Goal: Information Seeking & Learning: Understand process/instructions

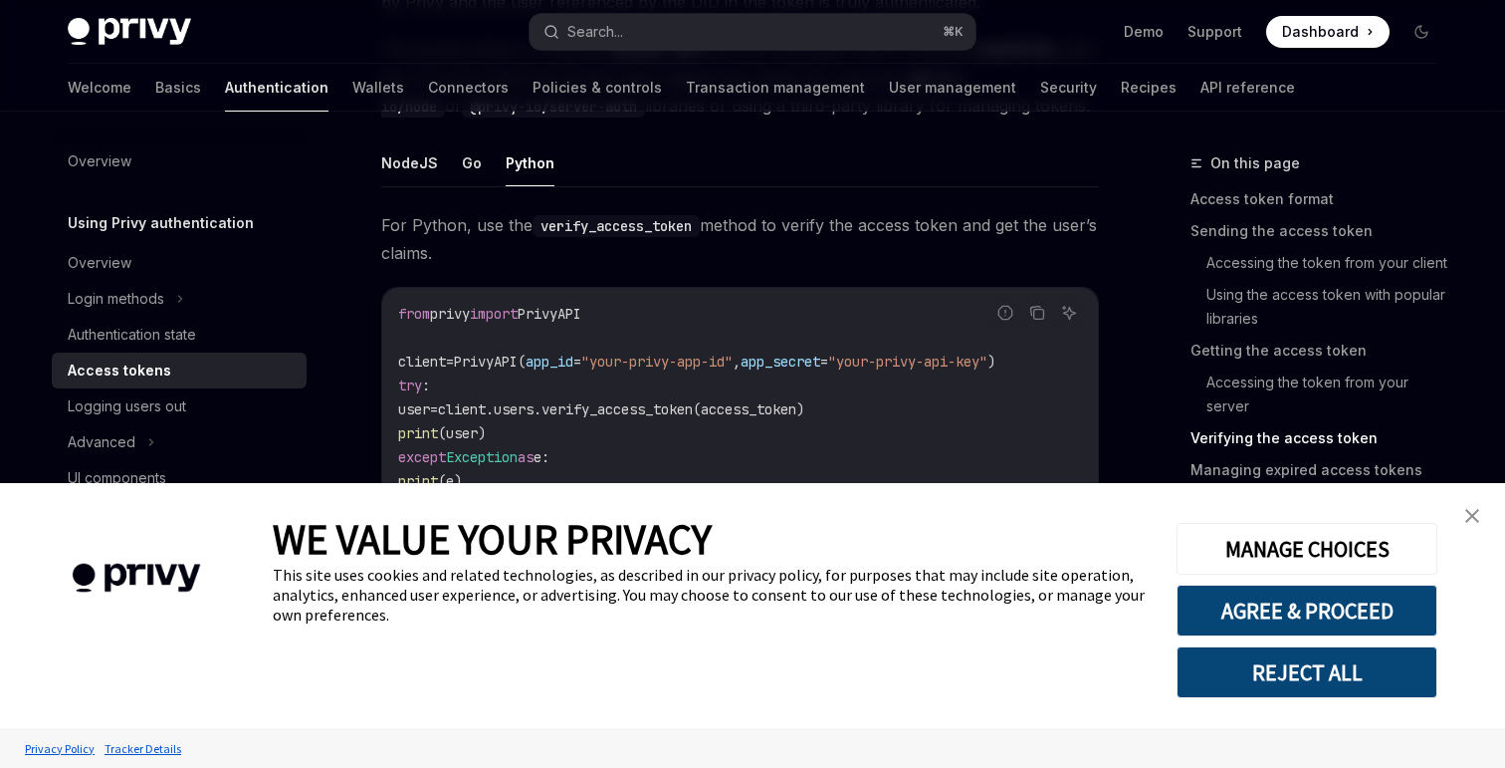
scroll to position [3094, 0]
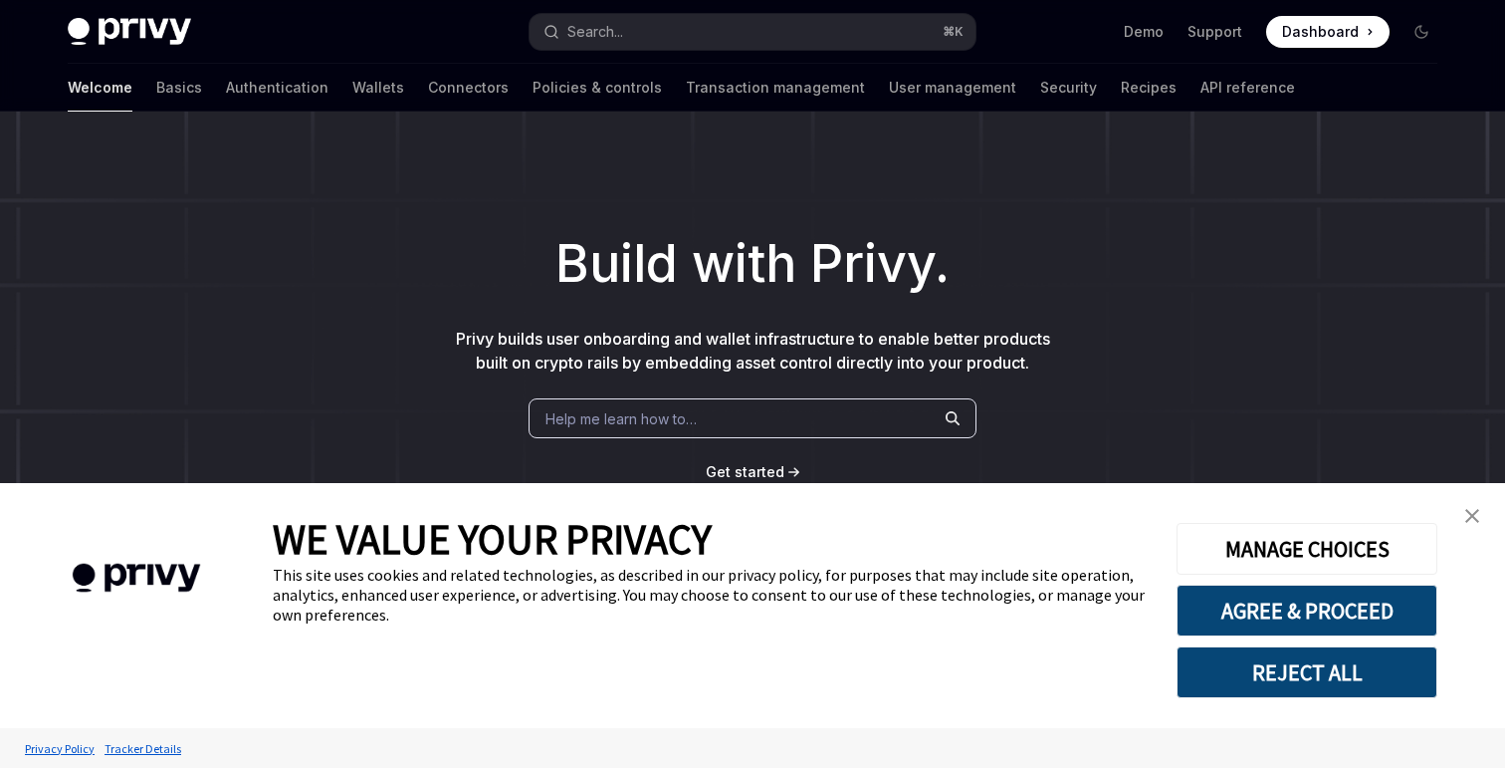
scroll to position [815, 0]
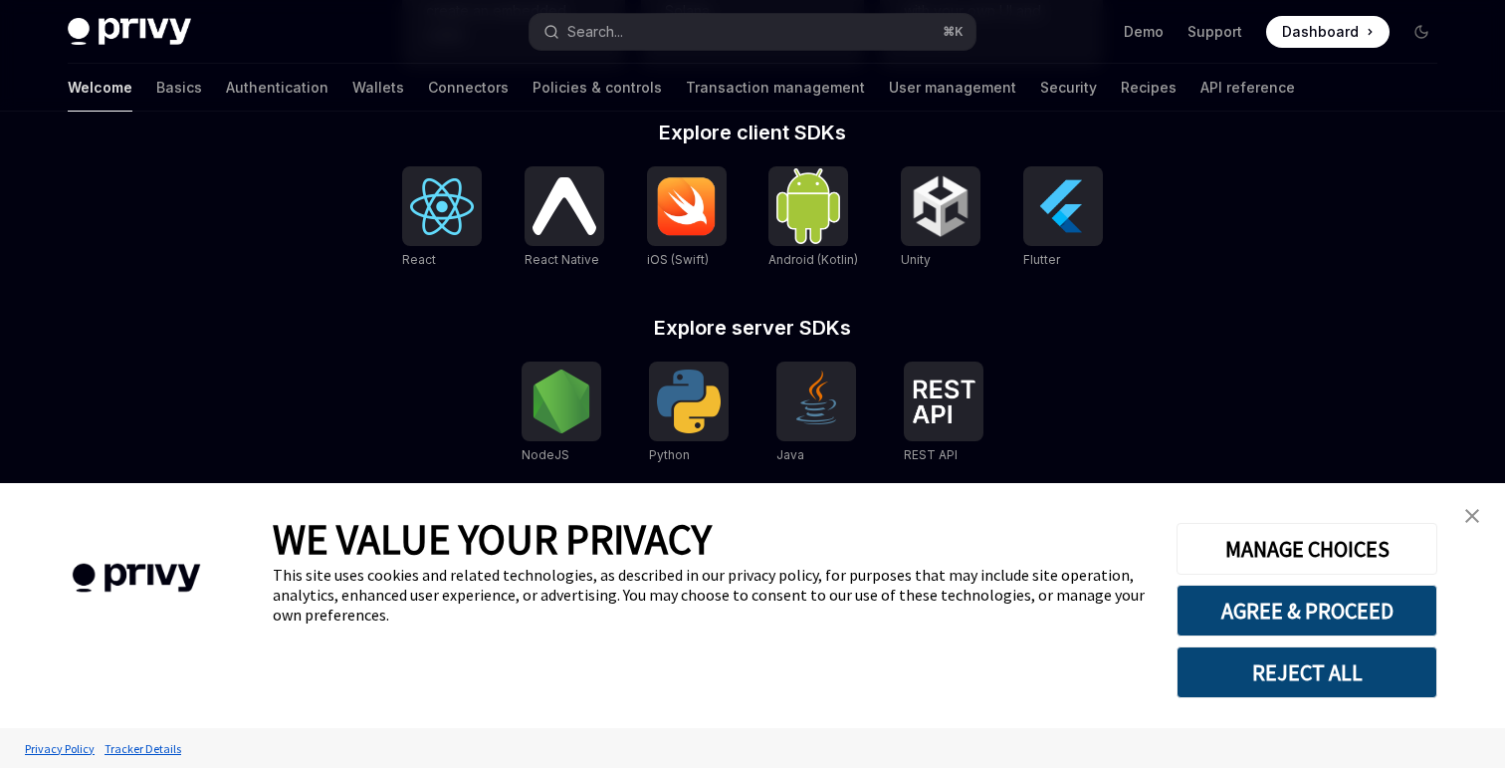
click at [1479, 514] on img "close banner" at bounding box center [1473, 516] width 14 height 14
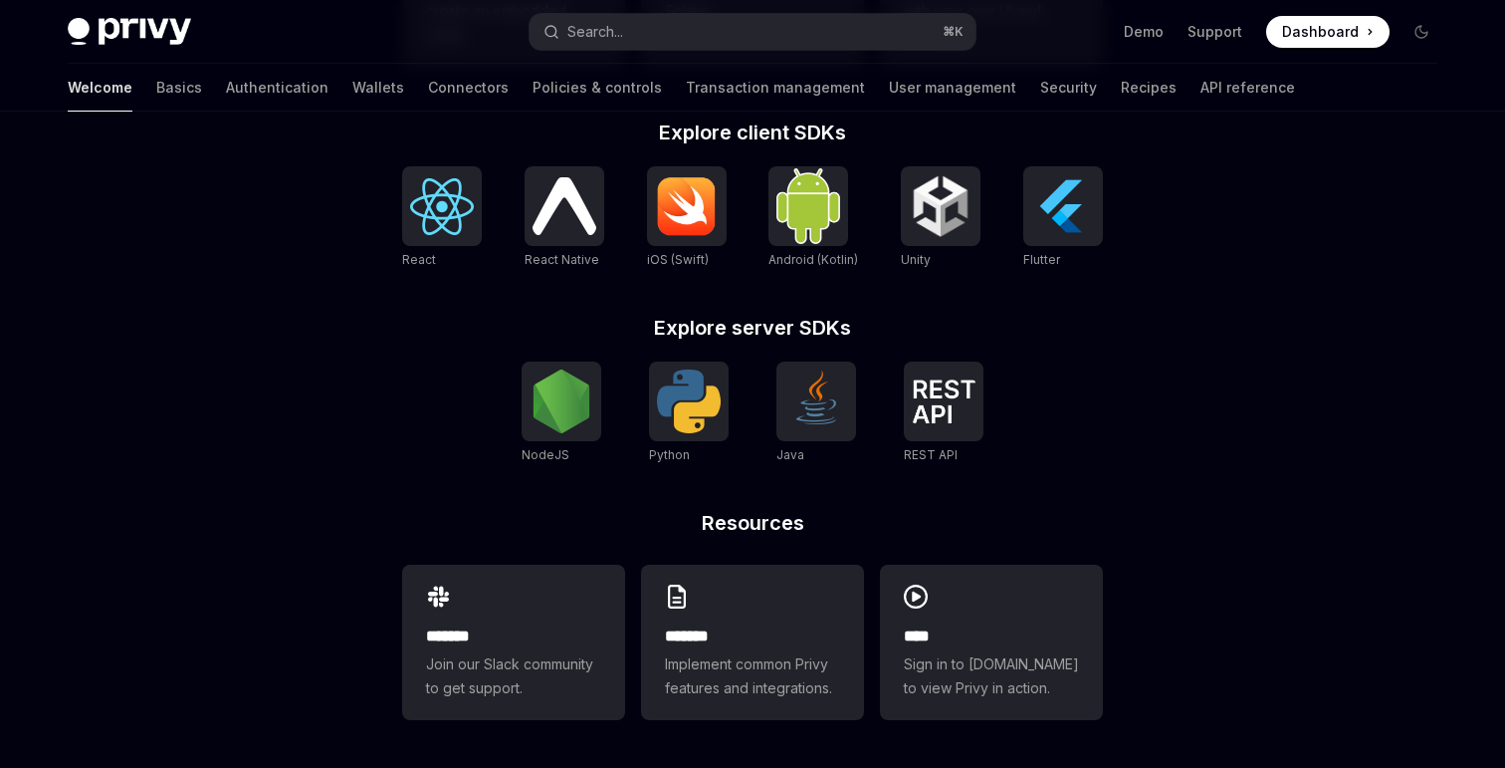
click at [1217, 18] on ul "Demo Support Dashboard Dashboard" at bounding box center [1257, 32] width 266 height 32
click at [1218, 34] on link "Support" at bounding box center [1215, 32] width 55 height 20
click at [1227, 32] on link "Support" at bounding box center [1215, 32] width 55 height 20
click at [719, 216] on div at bounding box center [687, 206] width 80 height 80
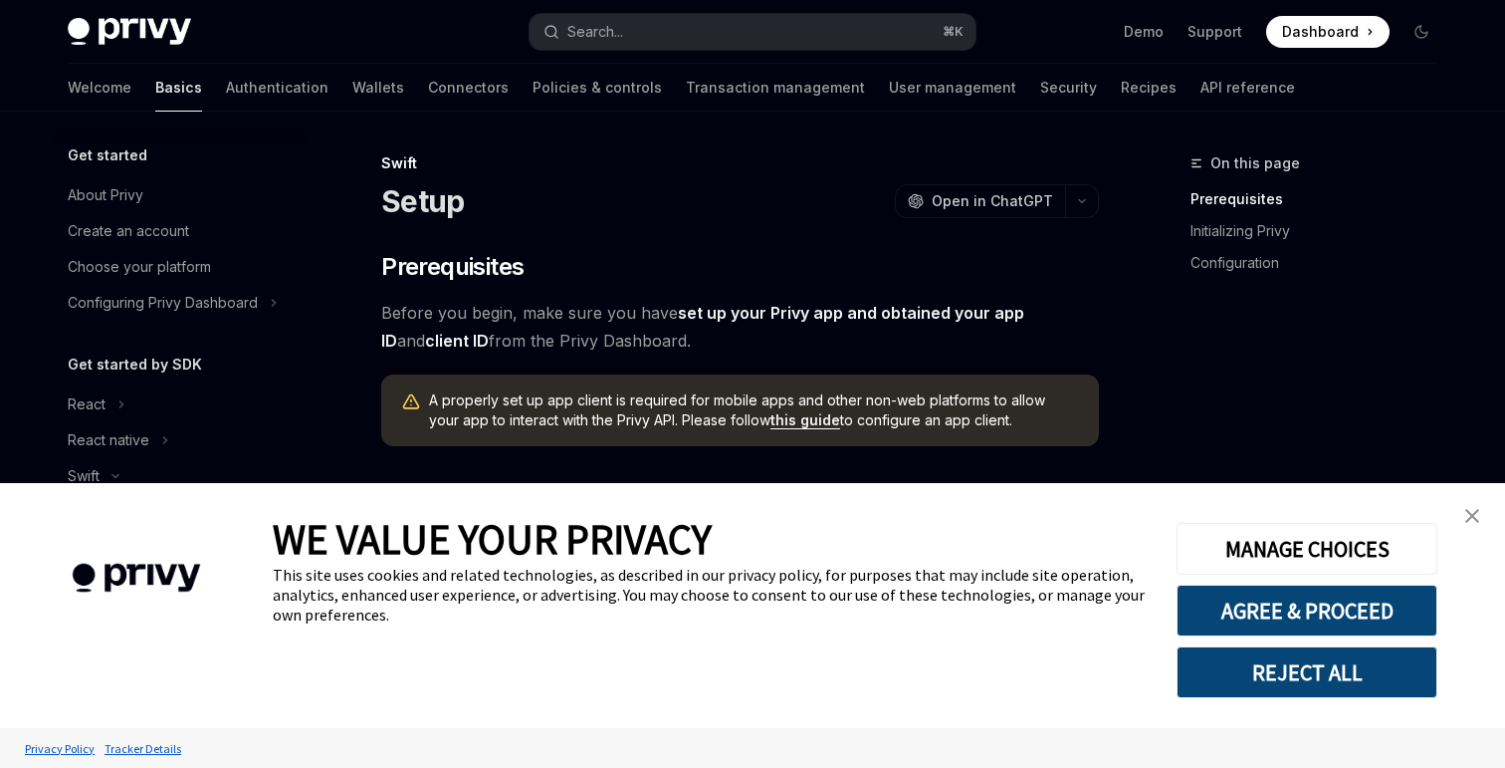
click at [1473, 515] on img "close banner" at bounding box center [1473, 516] width 14 height 14
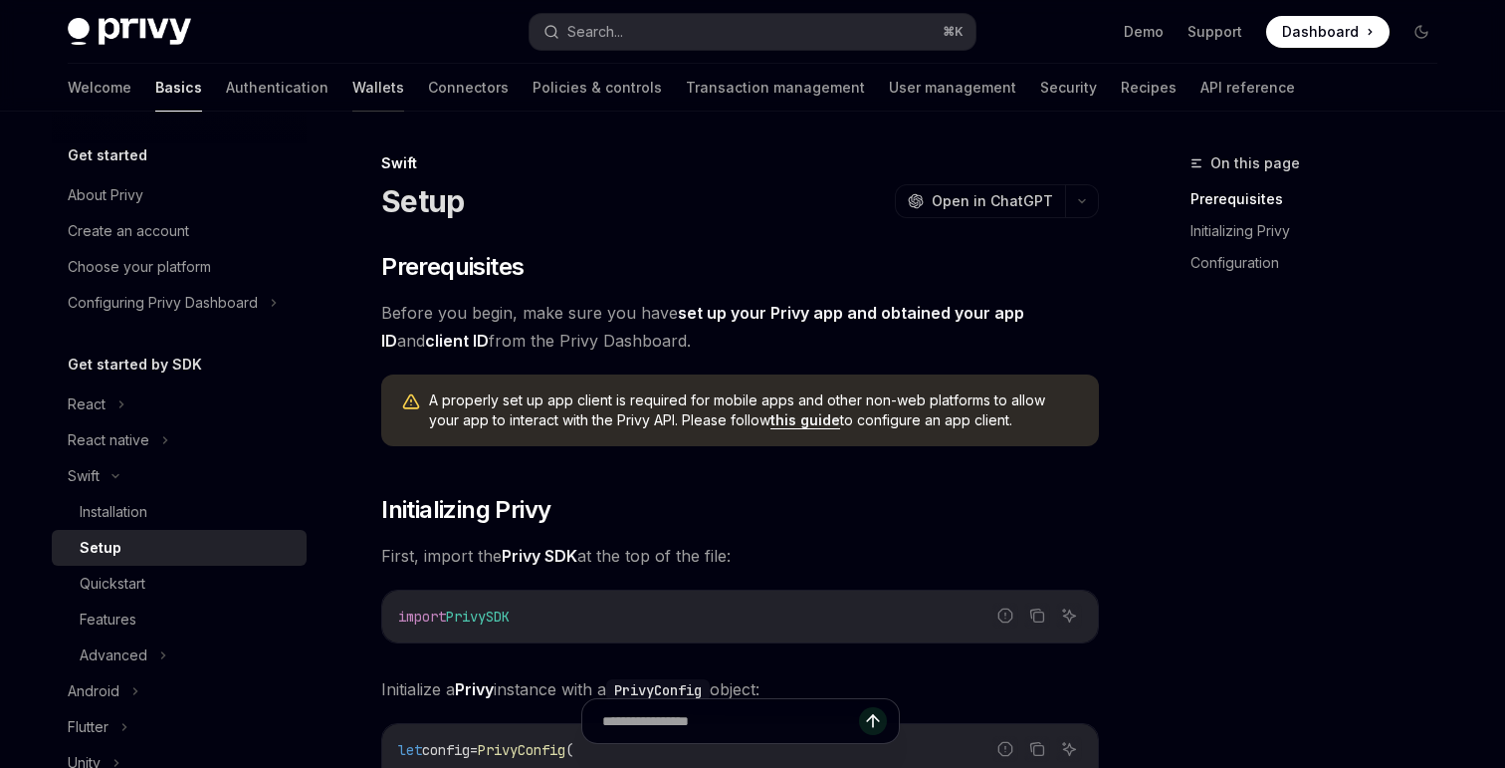
click at [352, 85] on link "Wallets" at bounding box center [378, 88] width 52 height 48
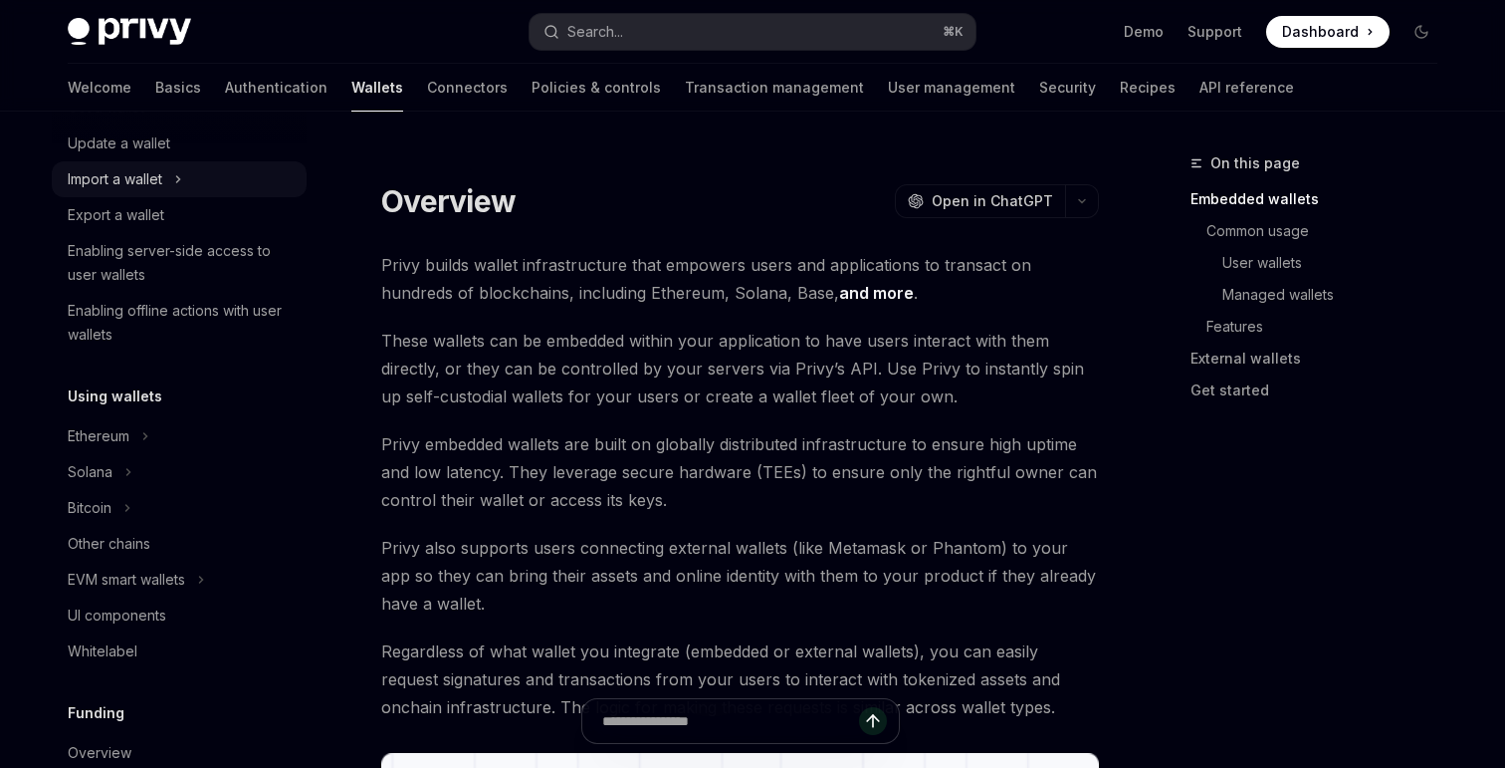
scroll to position [281, 0]
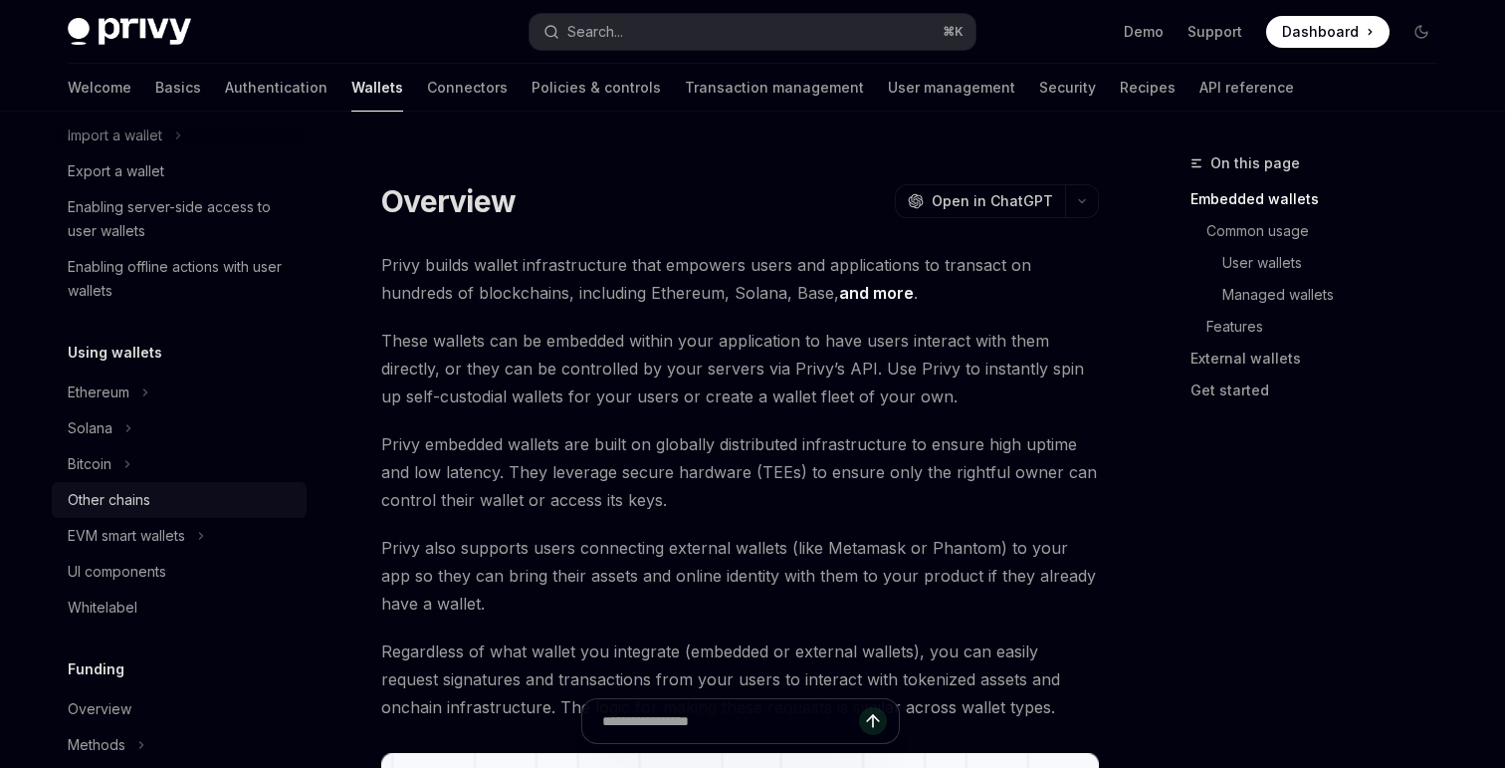
click at [127, 496] on div "Other chains" at bounding box center [109, 500] width 83 height 24
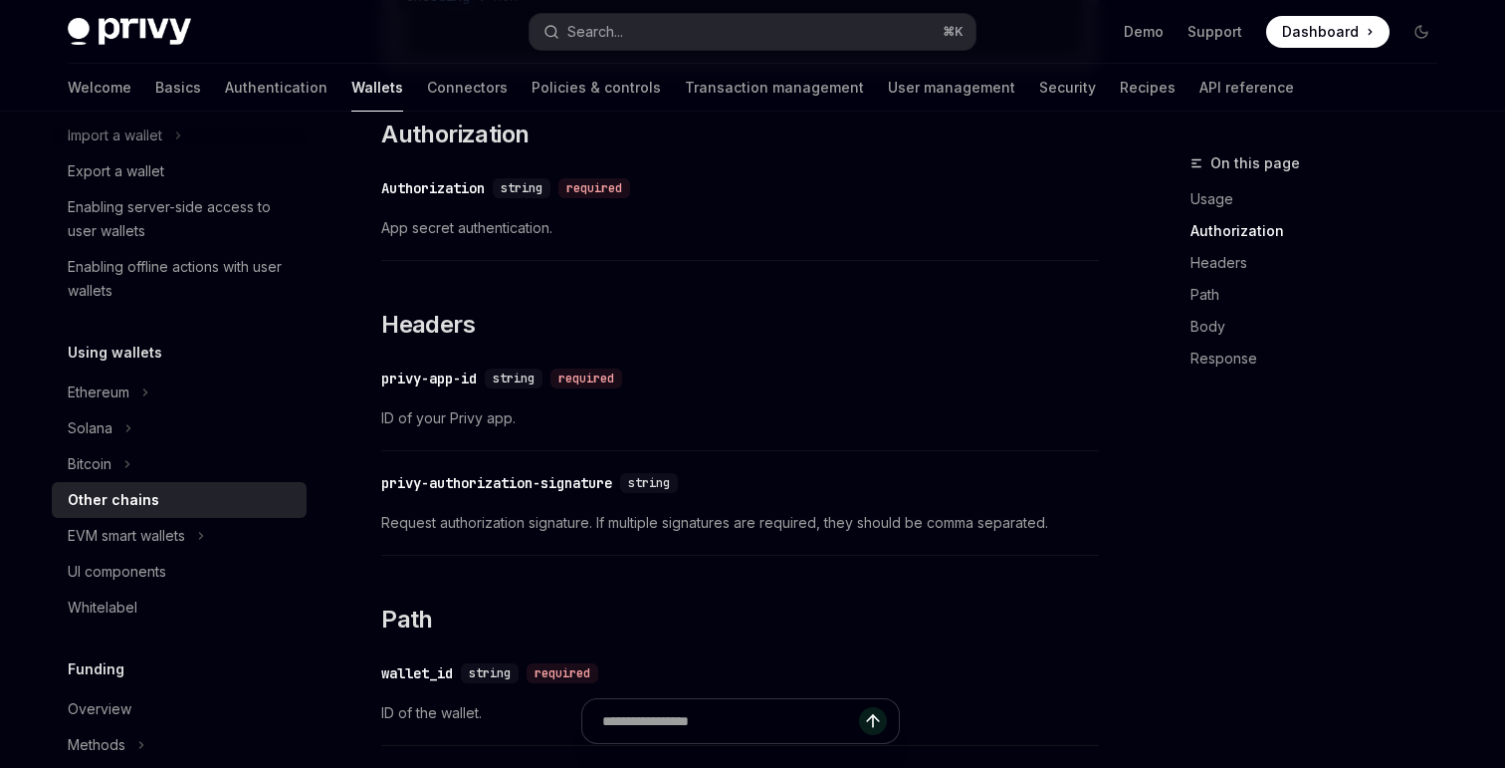
scroll to position [1180, 0]
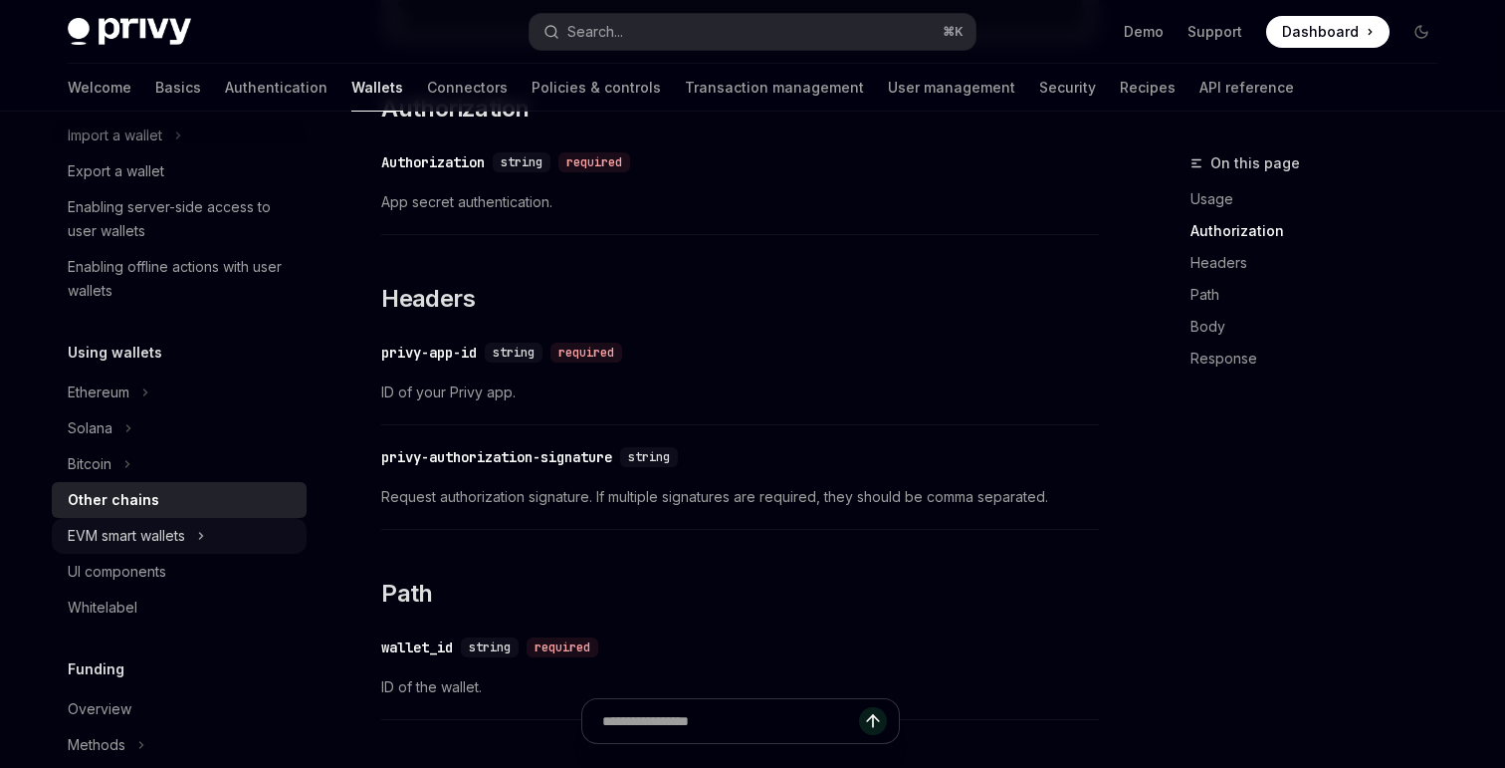
click at [204, 527] on icon at bounding box center [201, 536] width 8 height 24
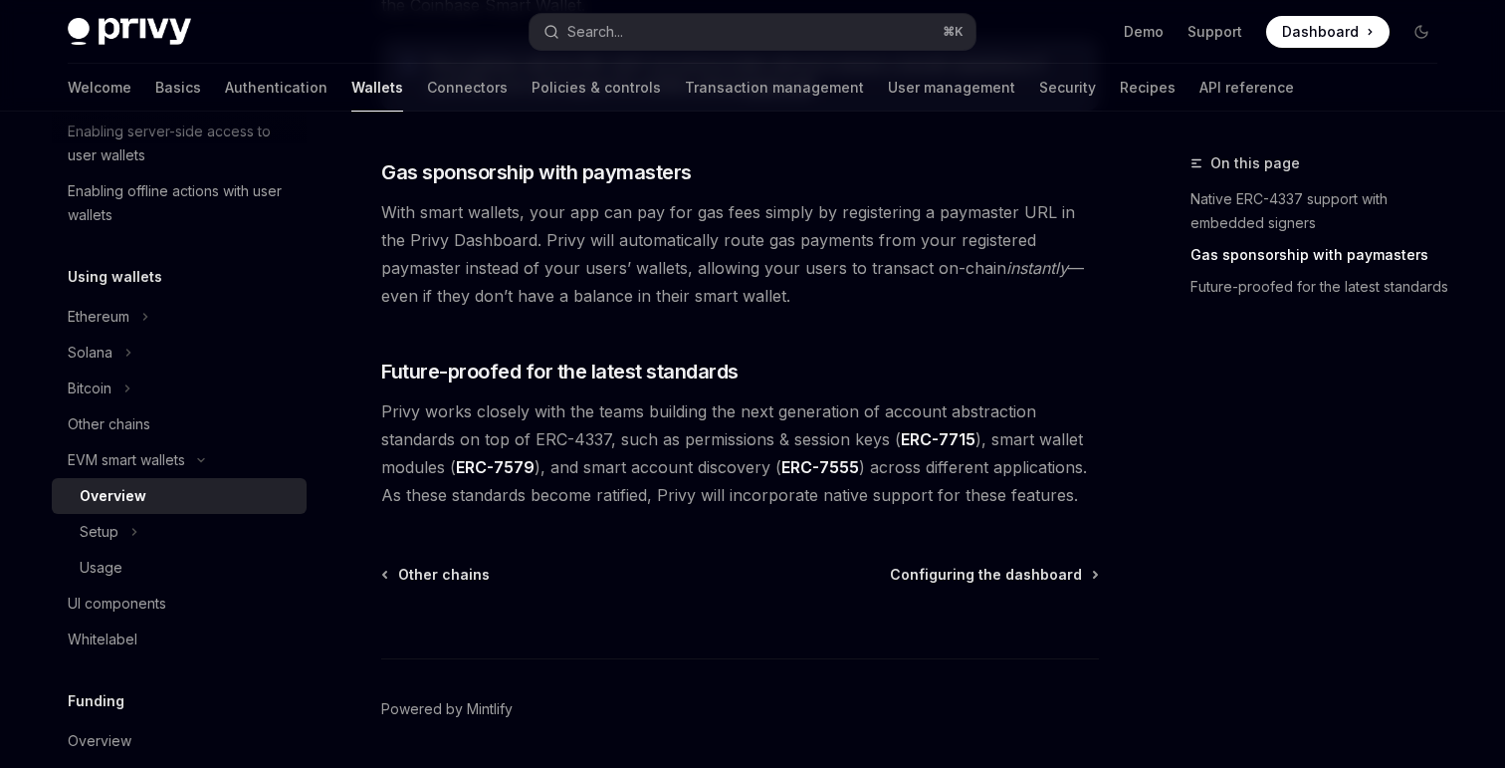
scroll to position [1638, 0]
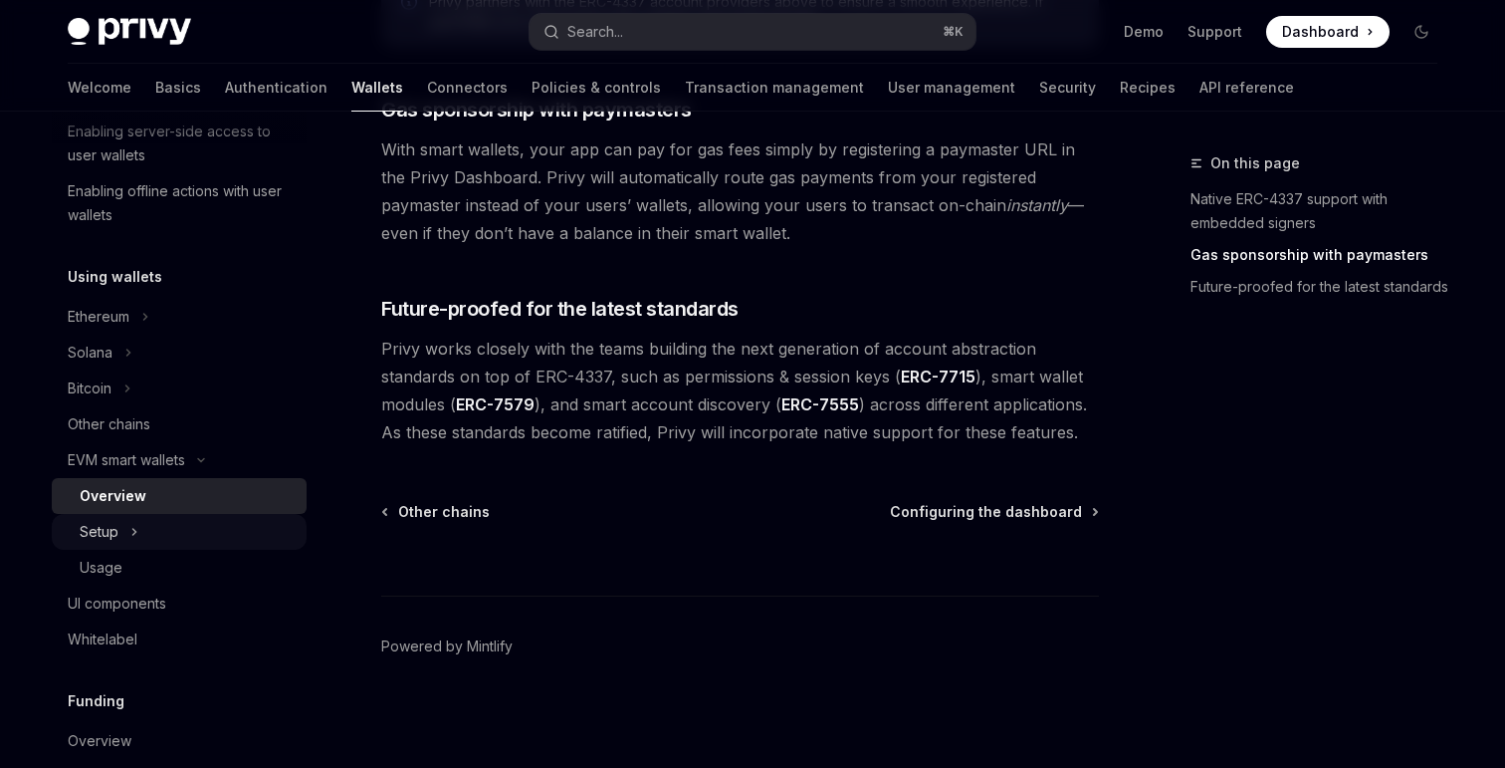
click at [194, 531] on button "Setup" at bounding box center [179, 532] width 255 height 36
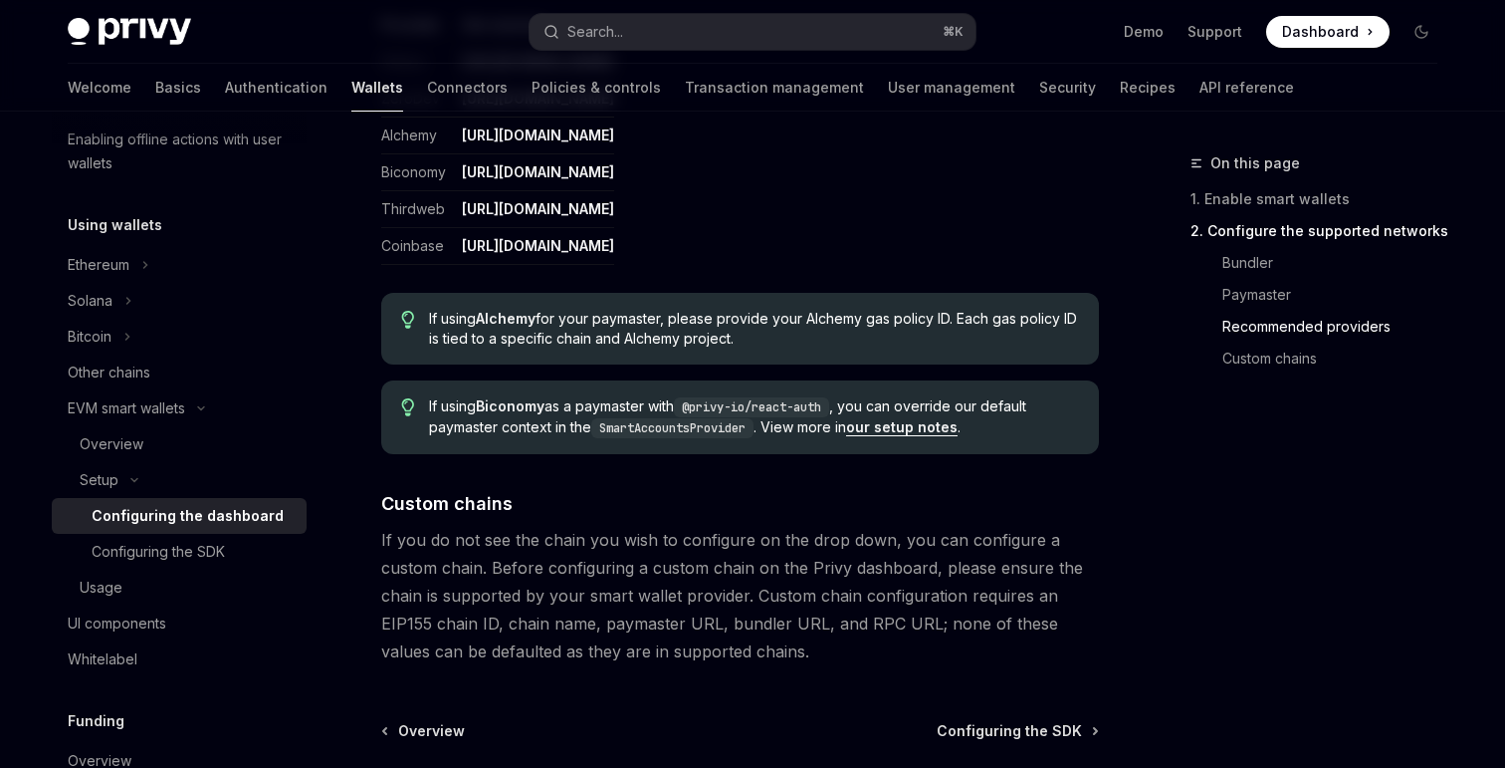
scroll to position [2802, 0]
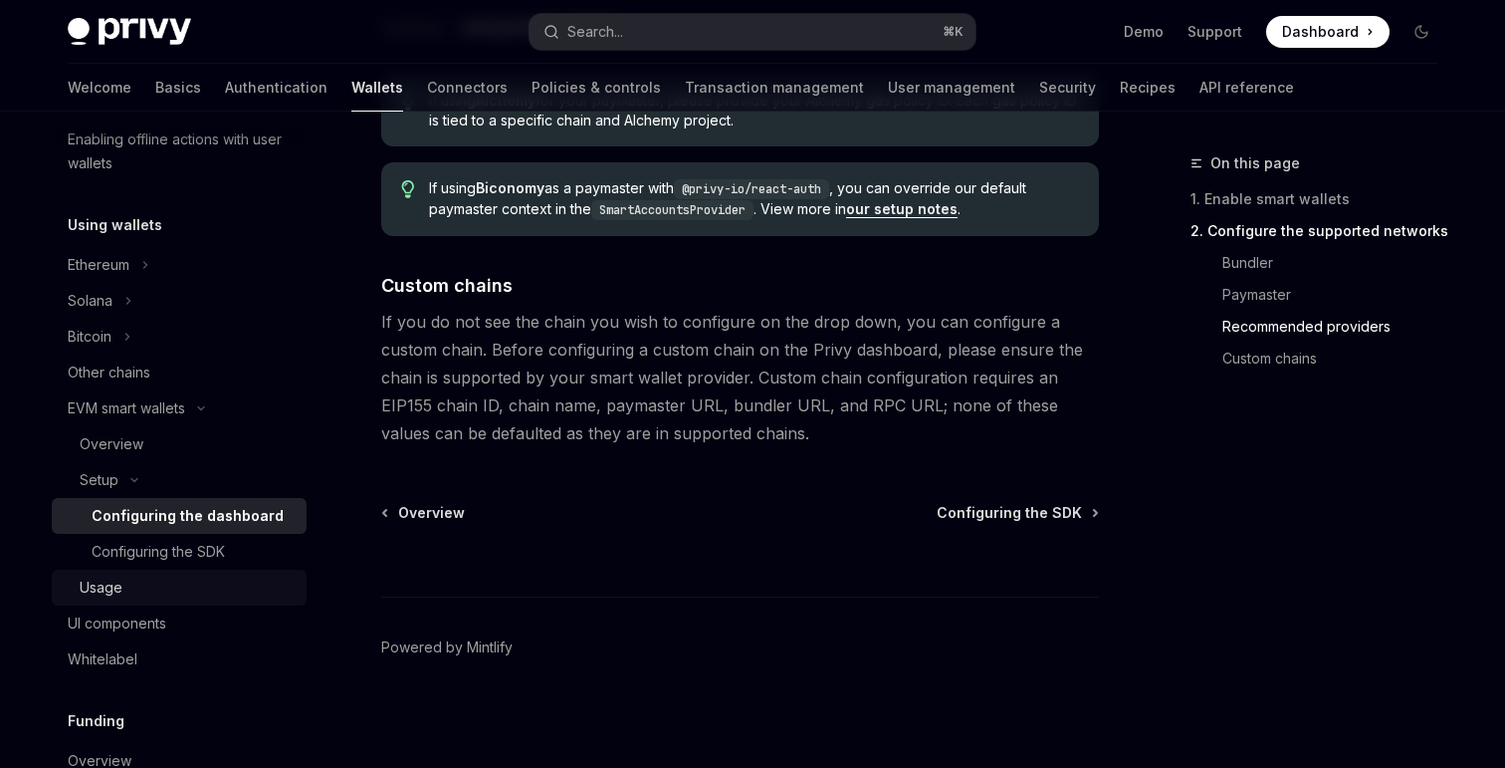
click at [181, 584] on div "Usage" at bounding box center [187, 587] width 215 height 24
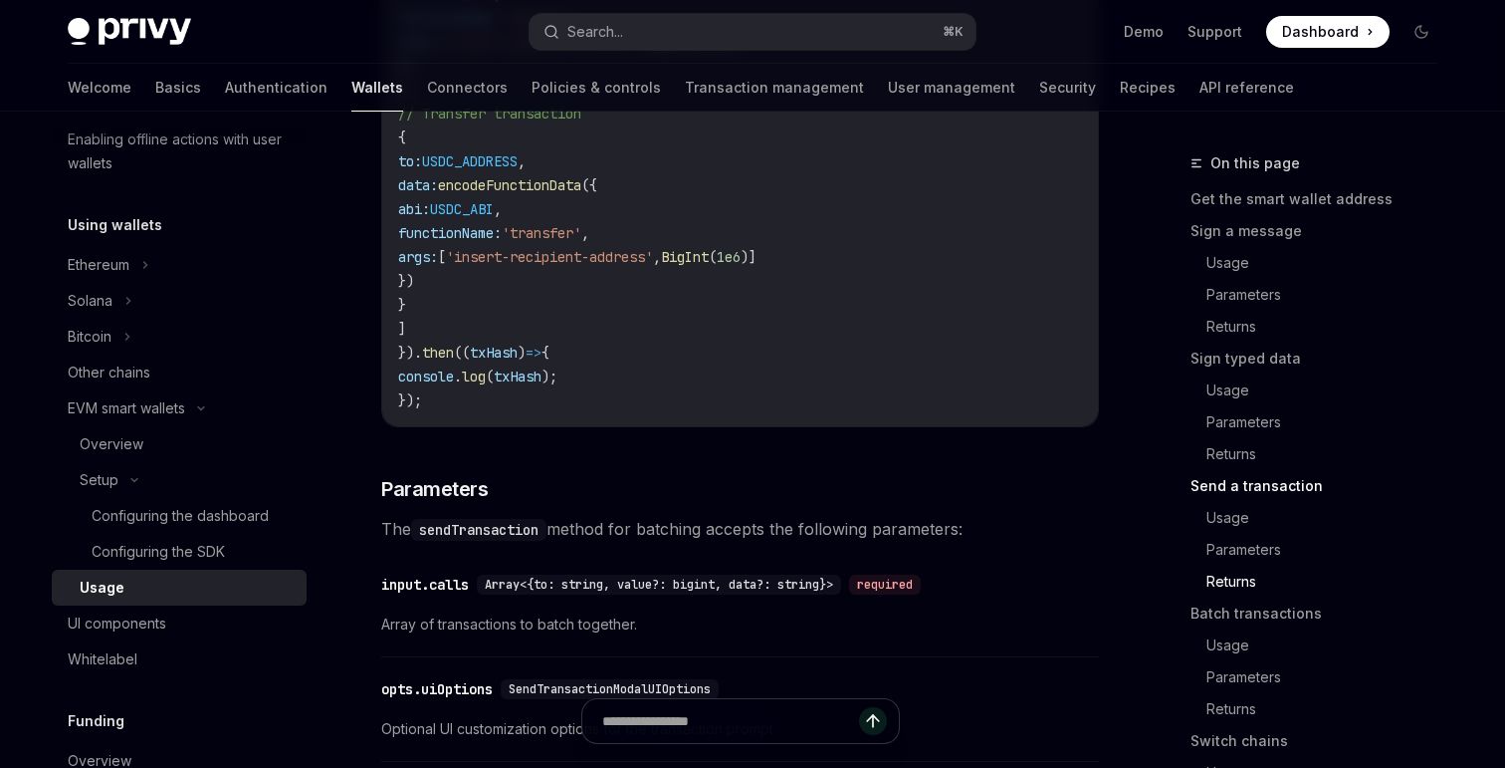
scroll to position [4956, 0]
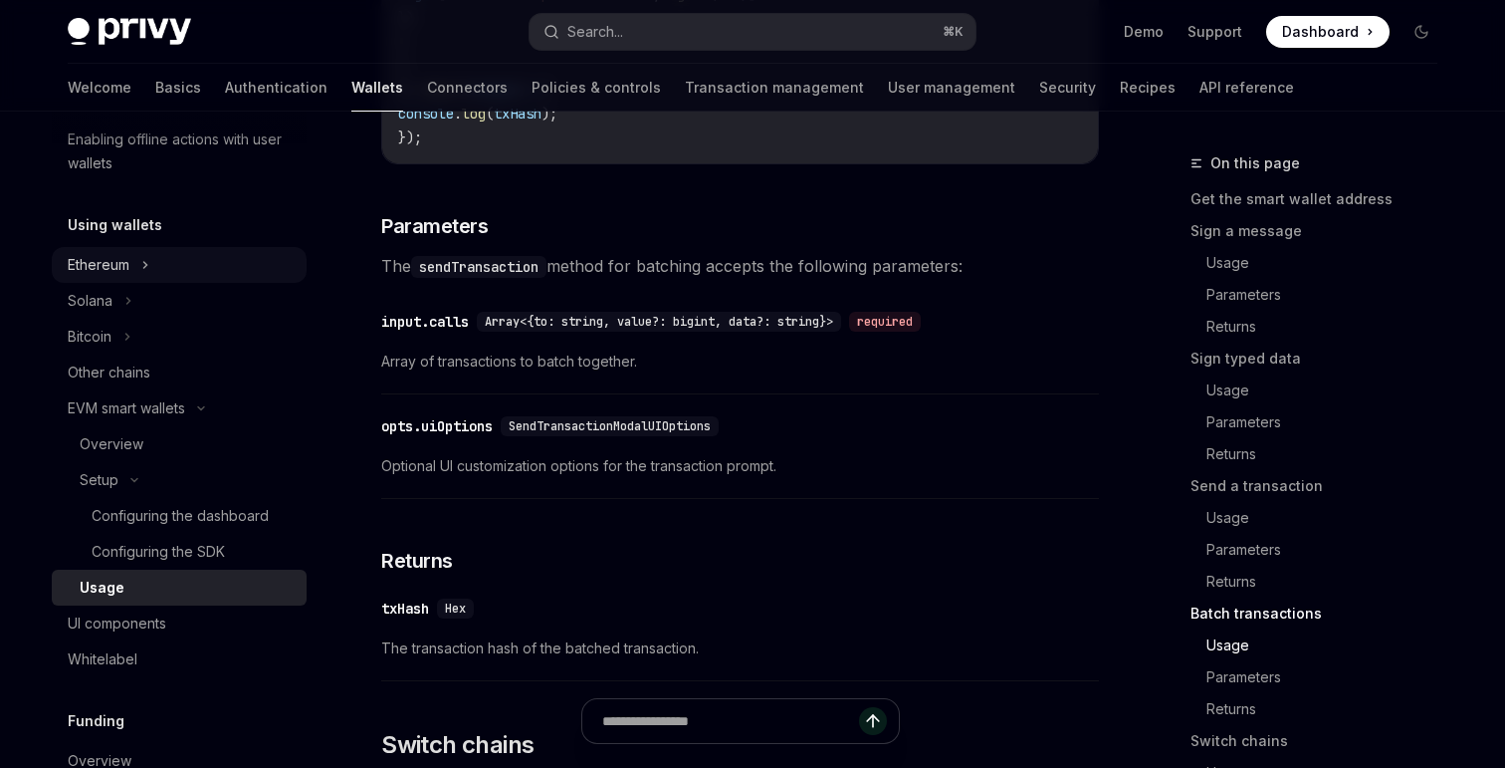
click at [138, 278] on button "Ethereum" at bounding box center [179, 265] width 255 height 36
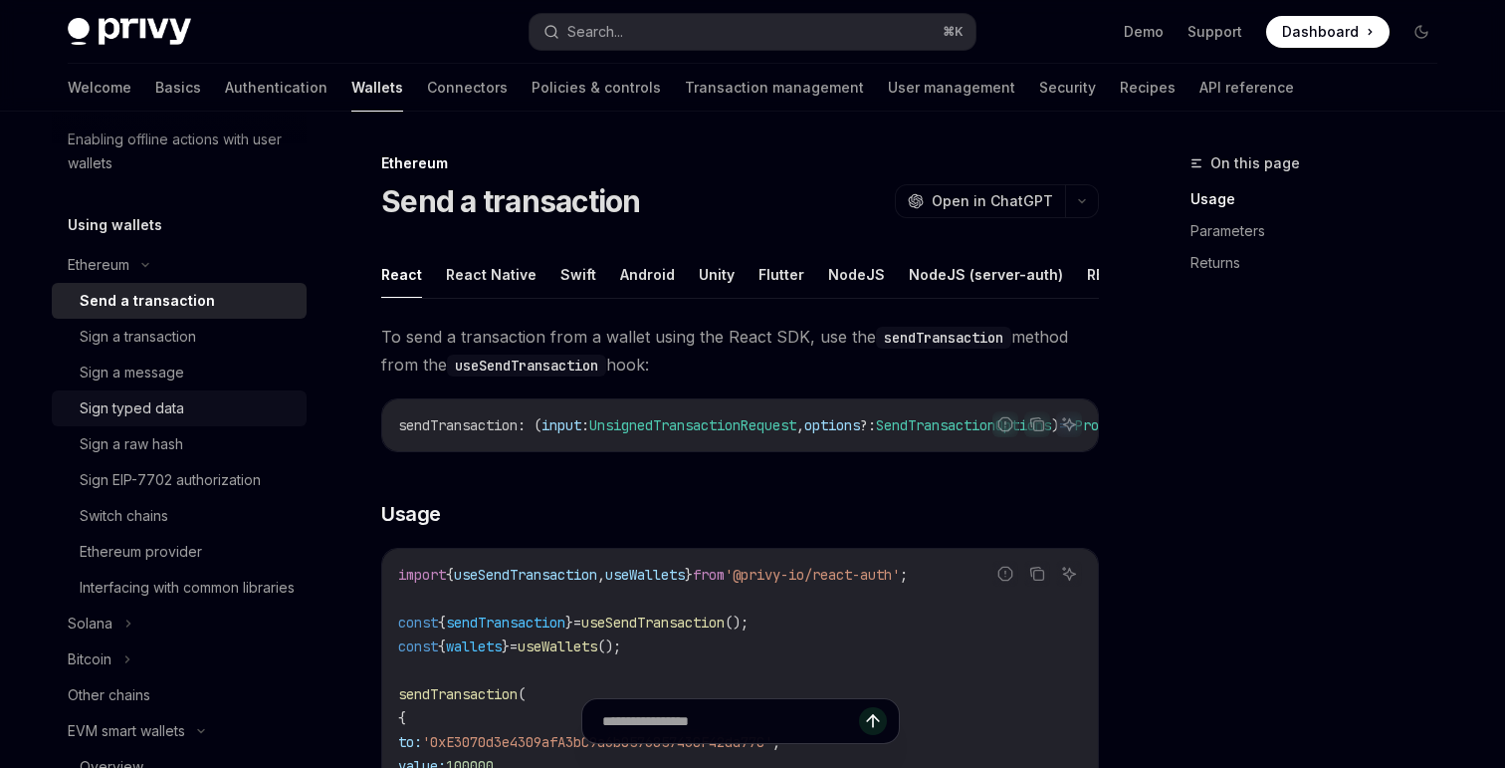
click at [169, 407] on div "Sign typed data" at bounding box center [132, 408] width 105 height 24
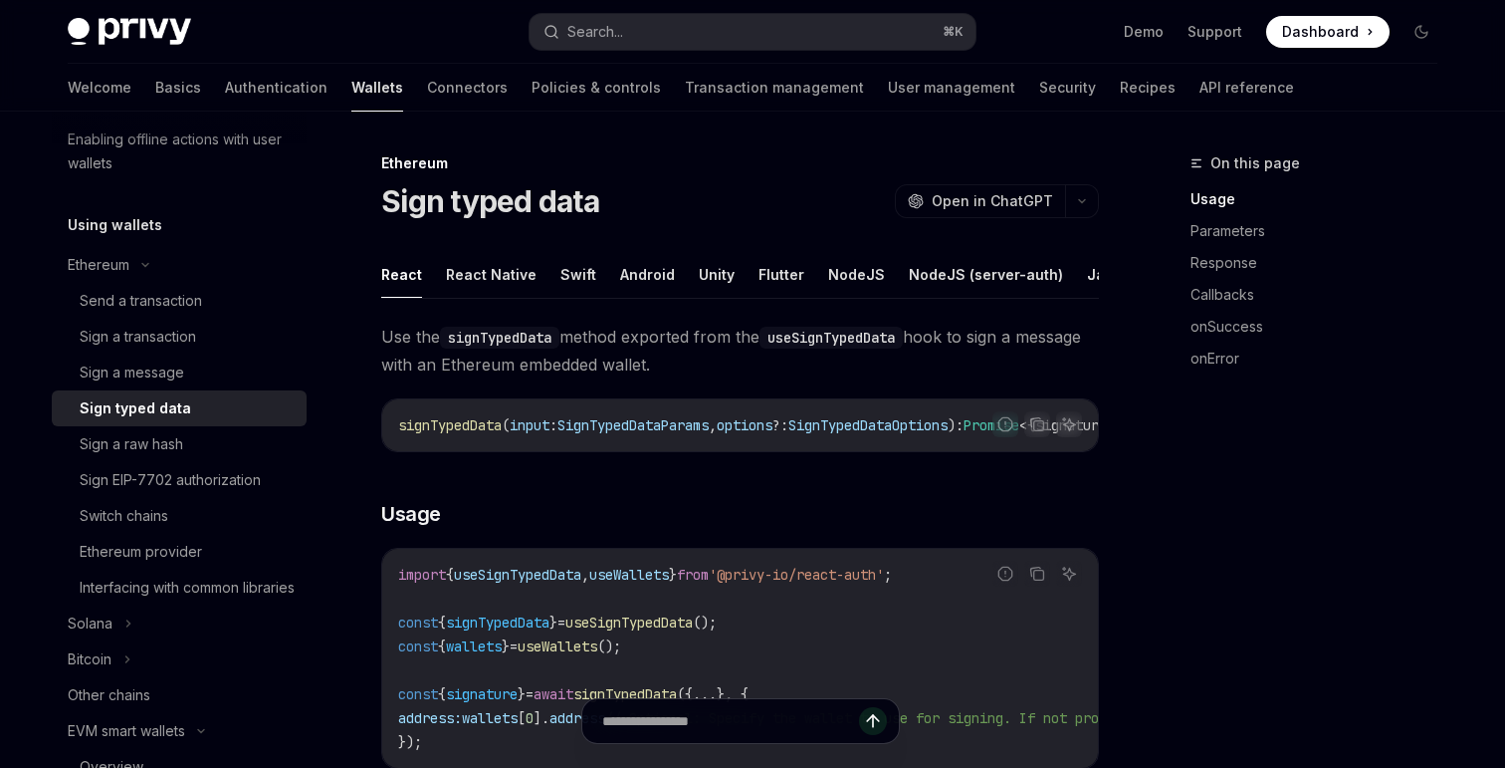
scroll to position [0, 82]
click at [1076, 279] on button "REST API" at bounding box center [1095, 274] width 63 height 47
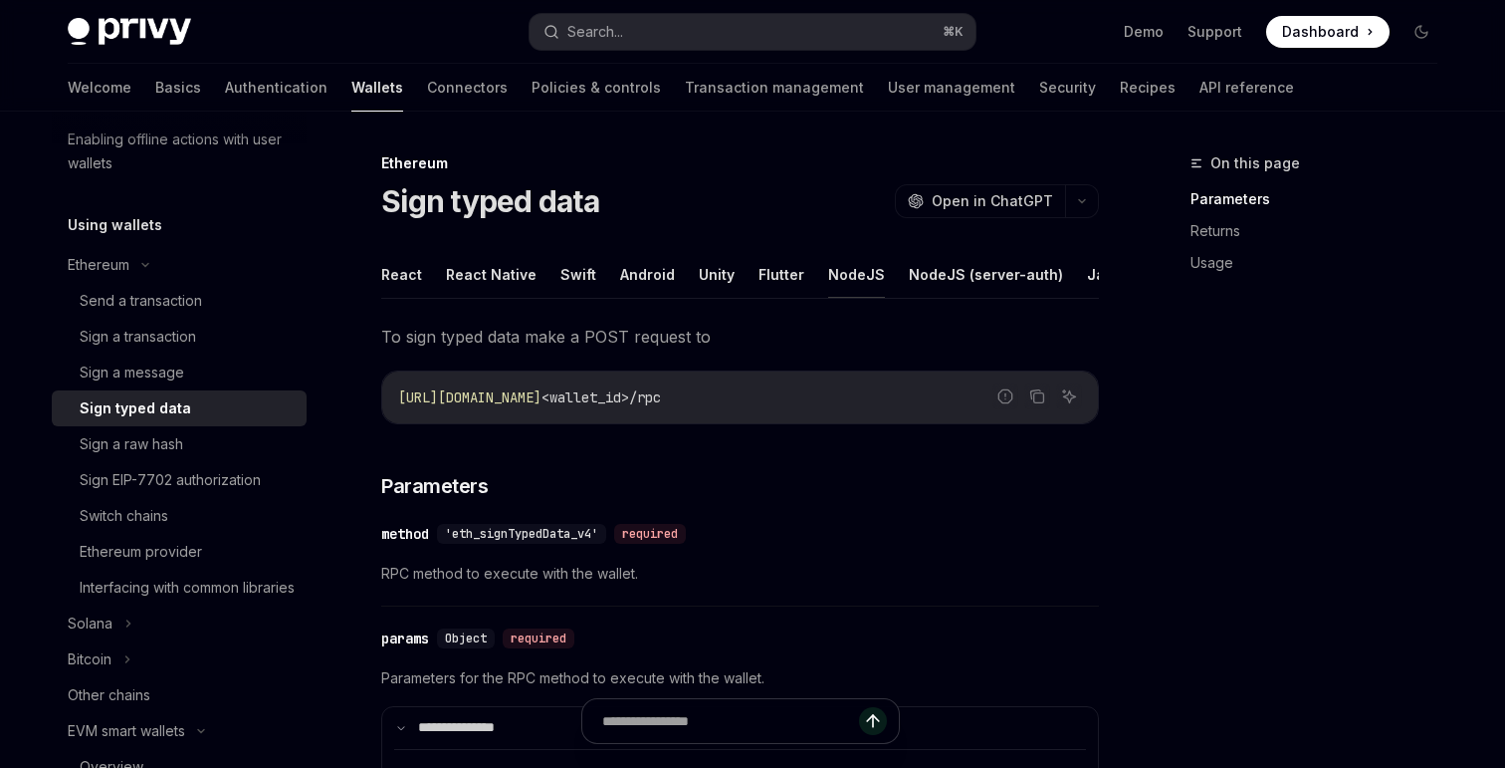
click at [842, 276] on button "NodeJS" at bounding box center [856, 274] width 57 height 47
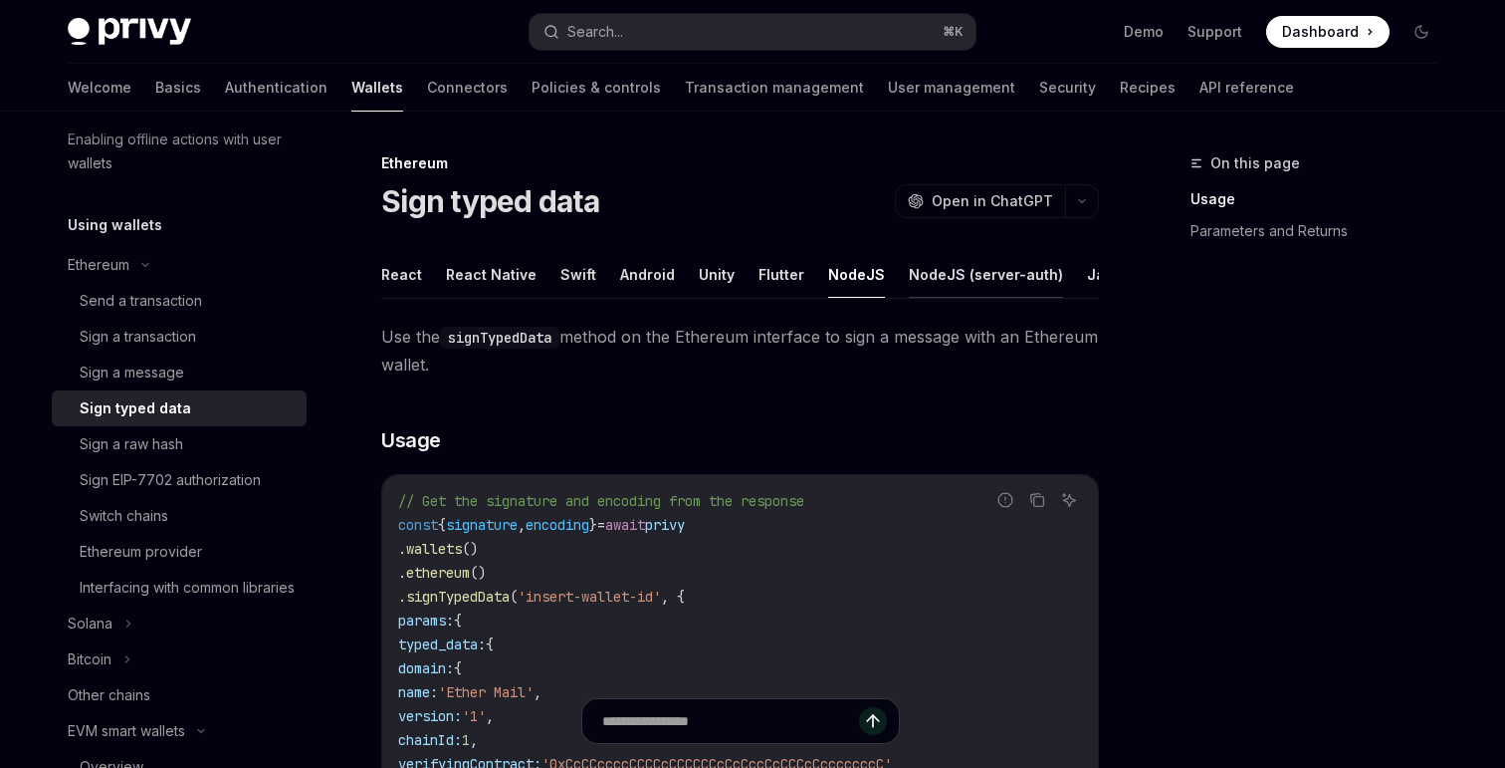
click at [975, 277] on button "NodeJS (server-auth)" at bounding box center [986, 274] width 154 height 47
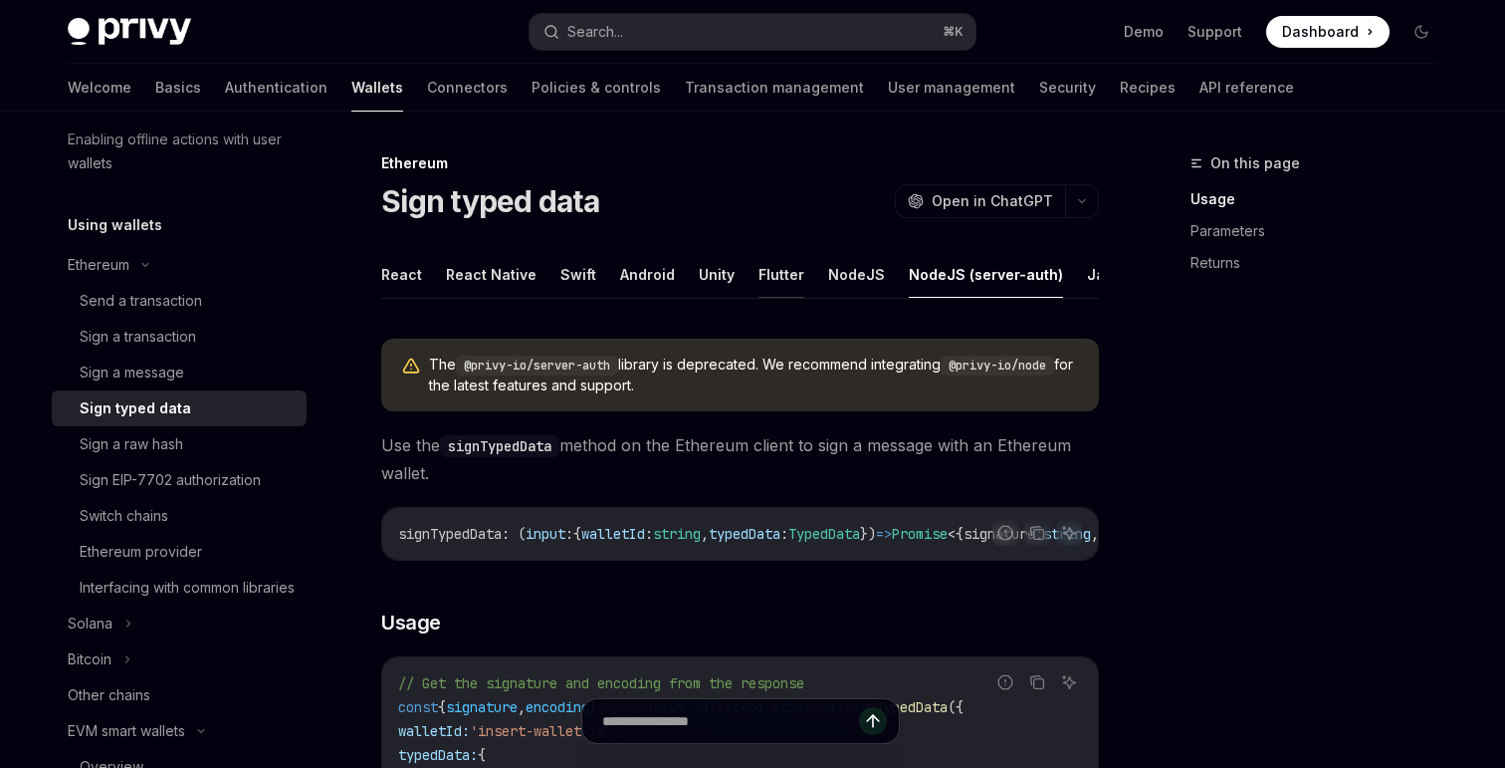
click at [759, 279] on button "Flutter" at bounding box center [782, 274] width 46 height 47
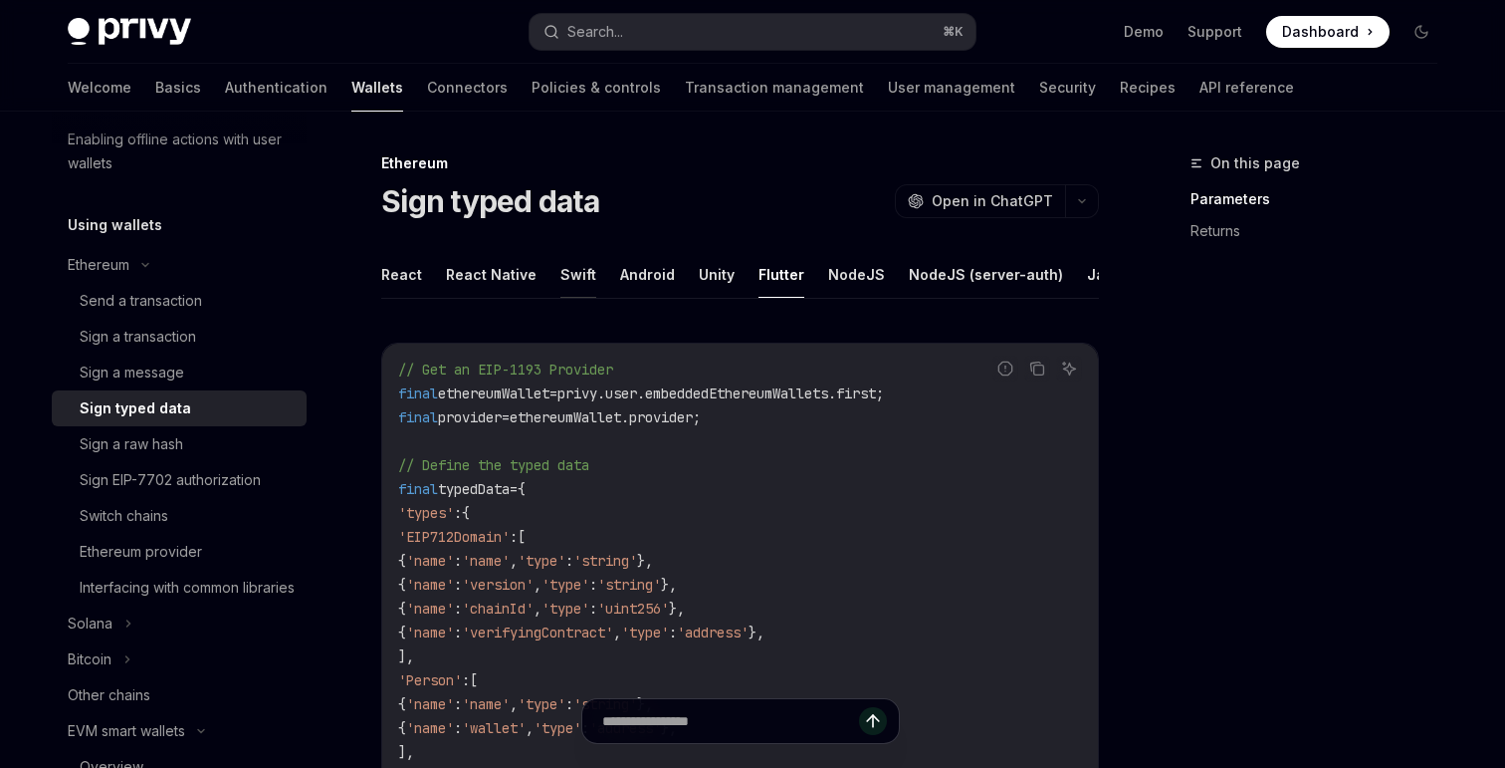
click at [578, 281] on button "Swift" at bounding box center [579, 274] width 36 height 47
type textarea "*"
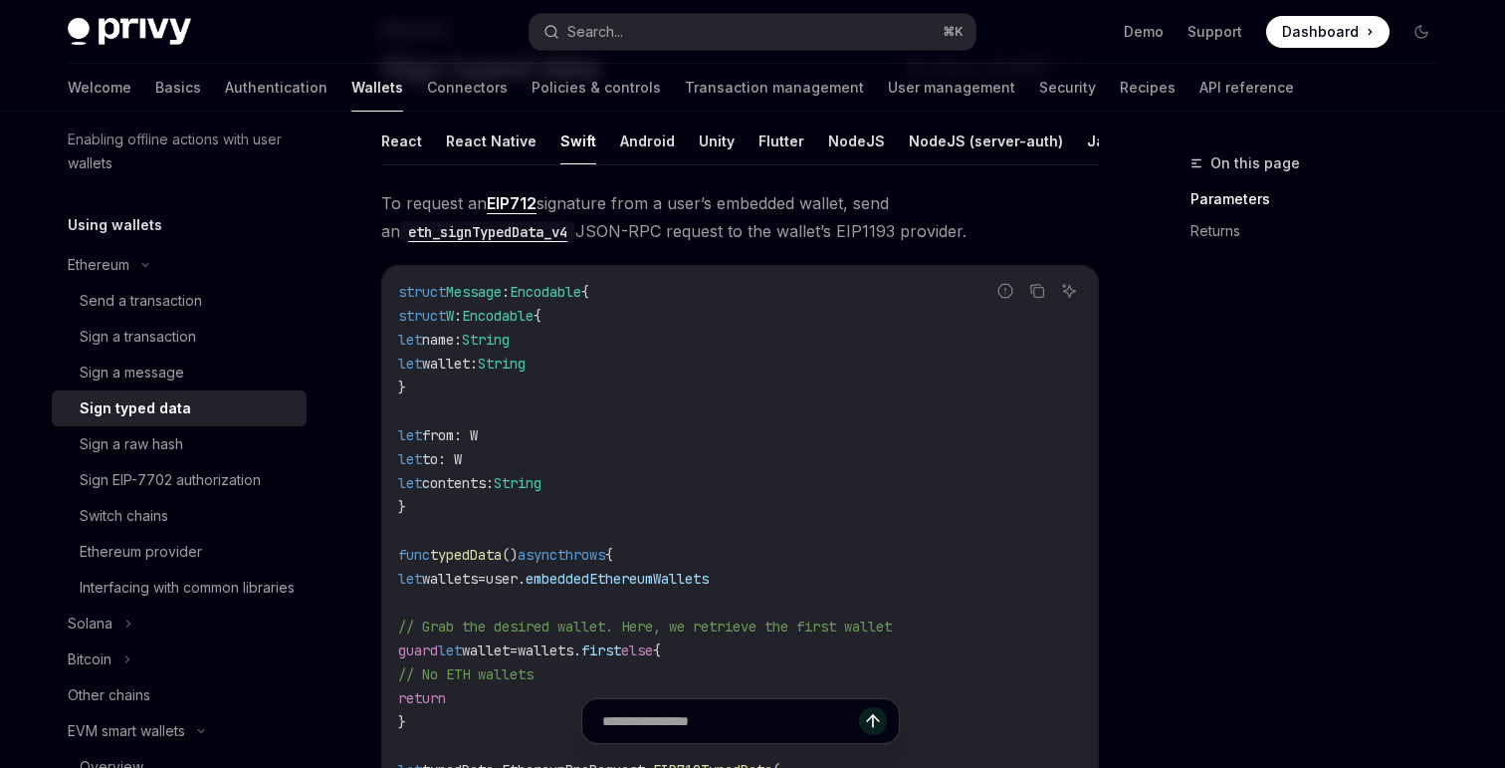
scroll to position [126, 0]
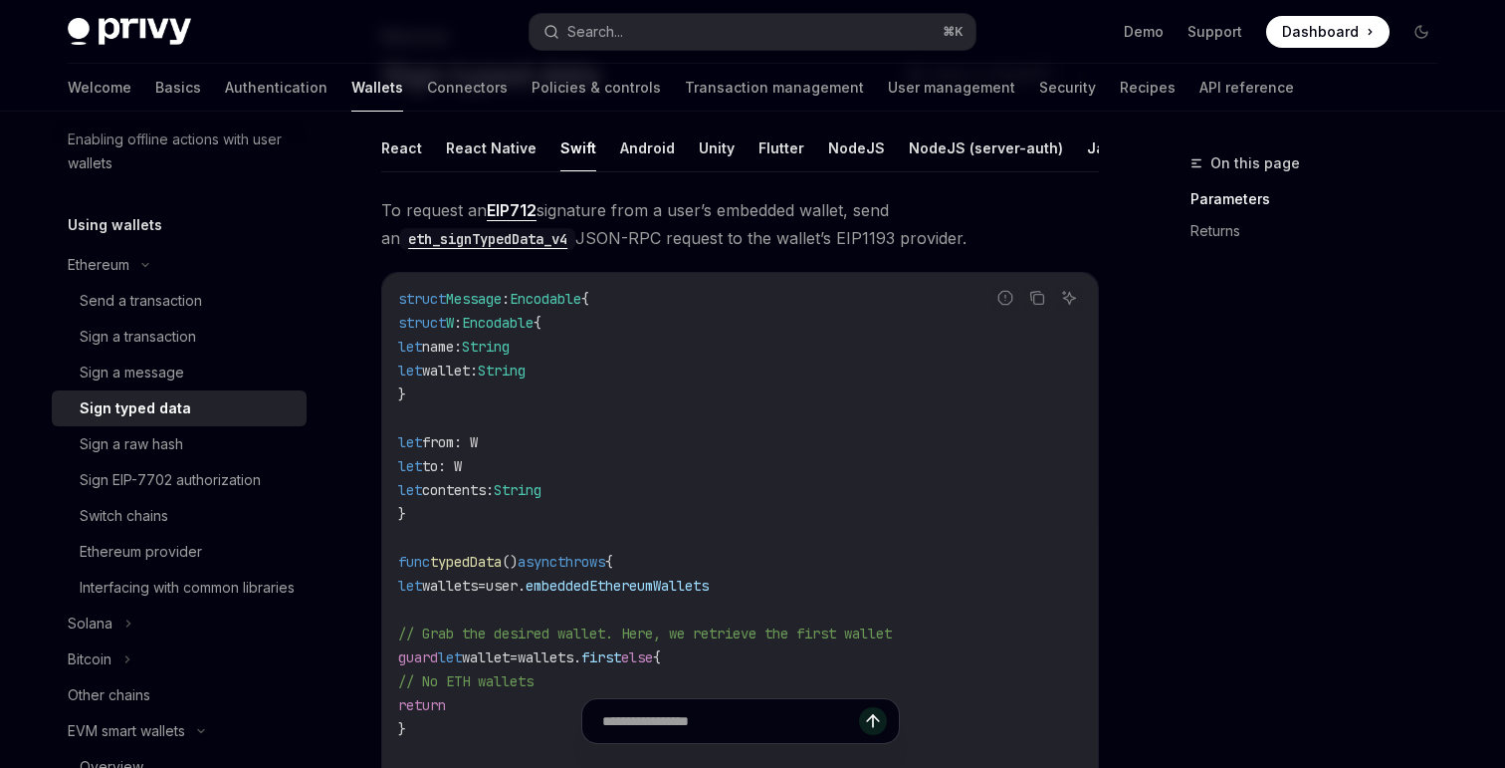
click at [518, 208] on link "EIP712" at bounding box center [512, 210] width 50 height 21
click at [523, 243] on code "eth_signTypedData_v4" at bounding box center [487, 239] width 175 height 22
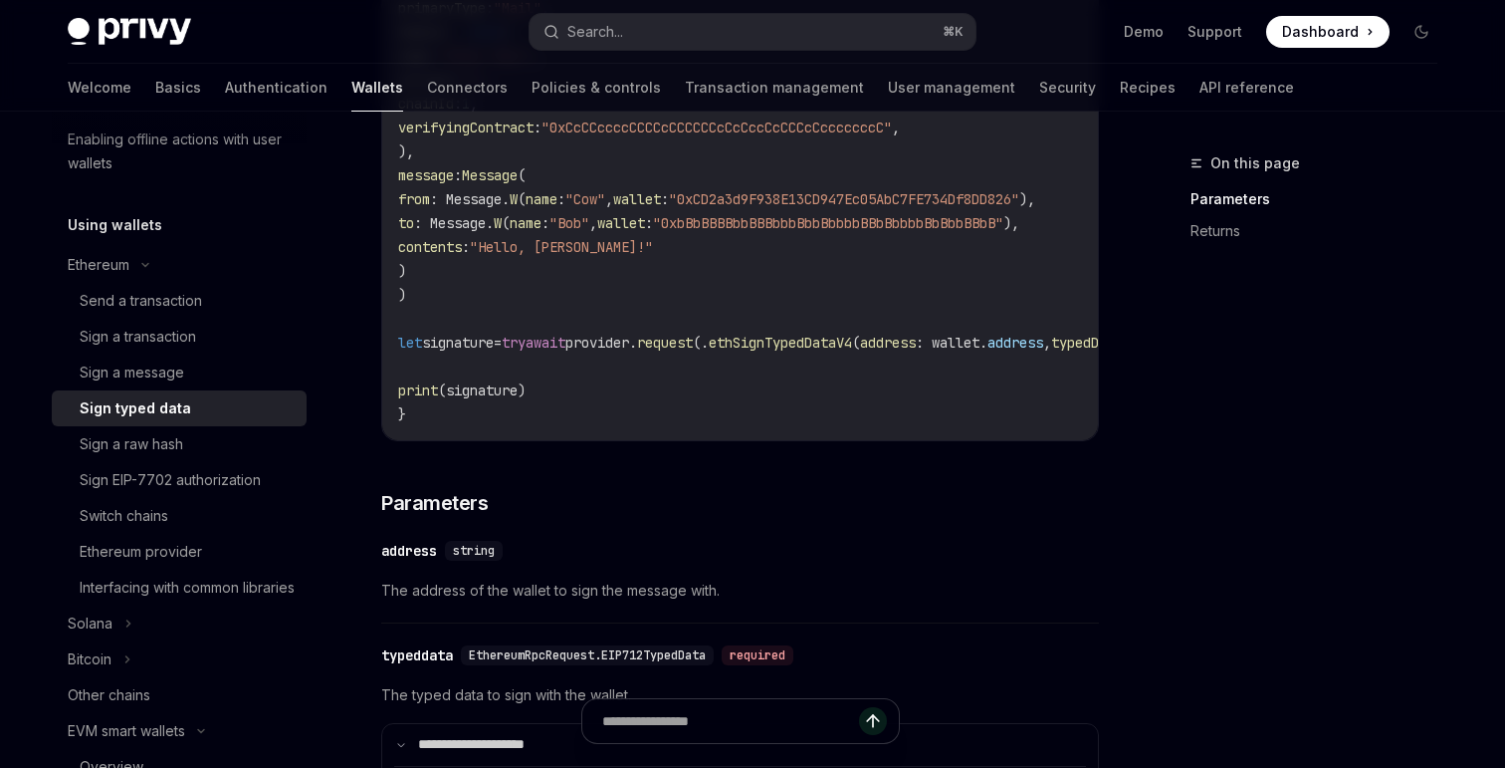
scroll to position [1337, 0]
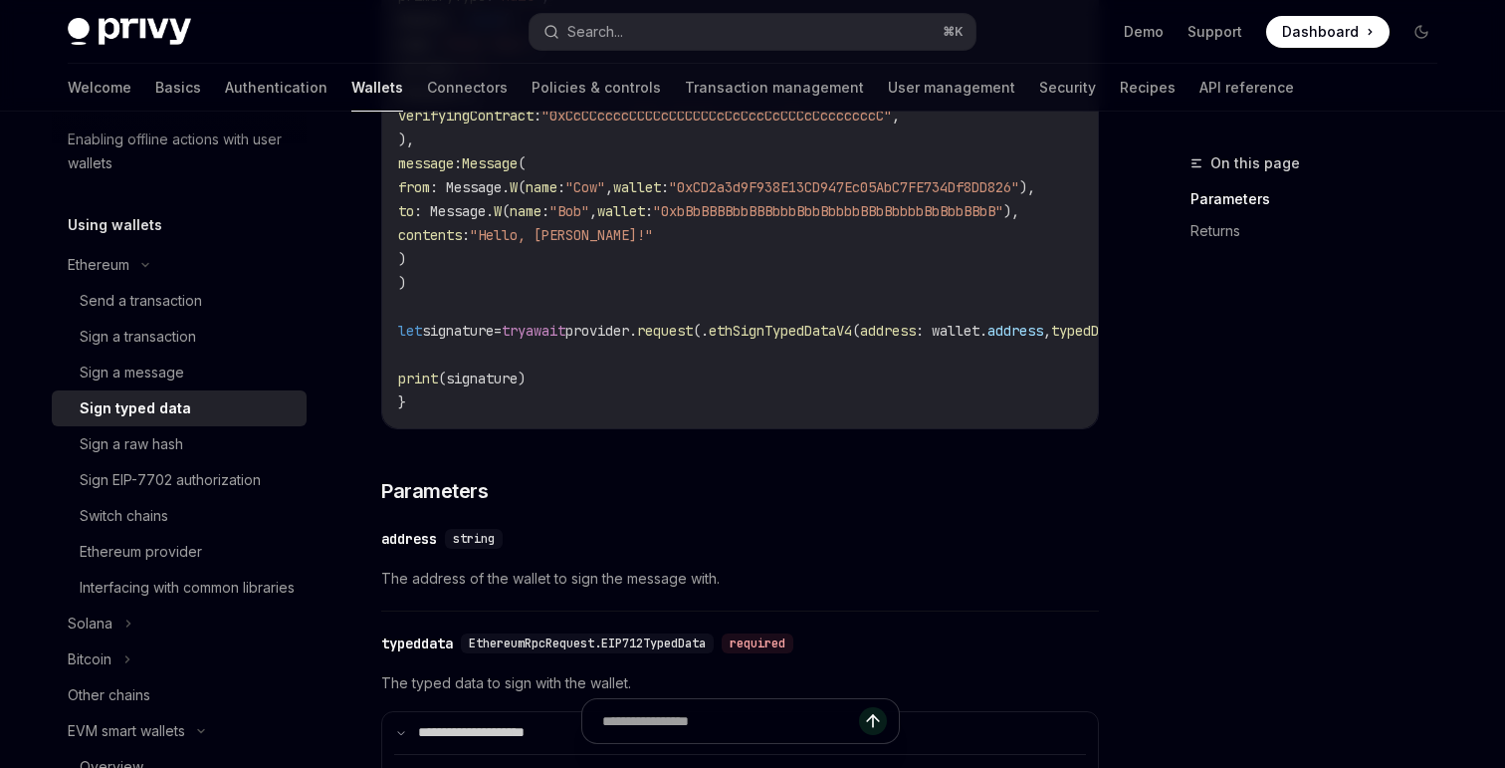
drag, startPoint x: 432, startPoint y: 414, endPoint x: 439, endPoint y: 173, distance: 241.0
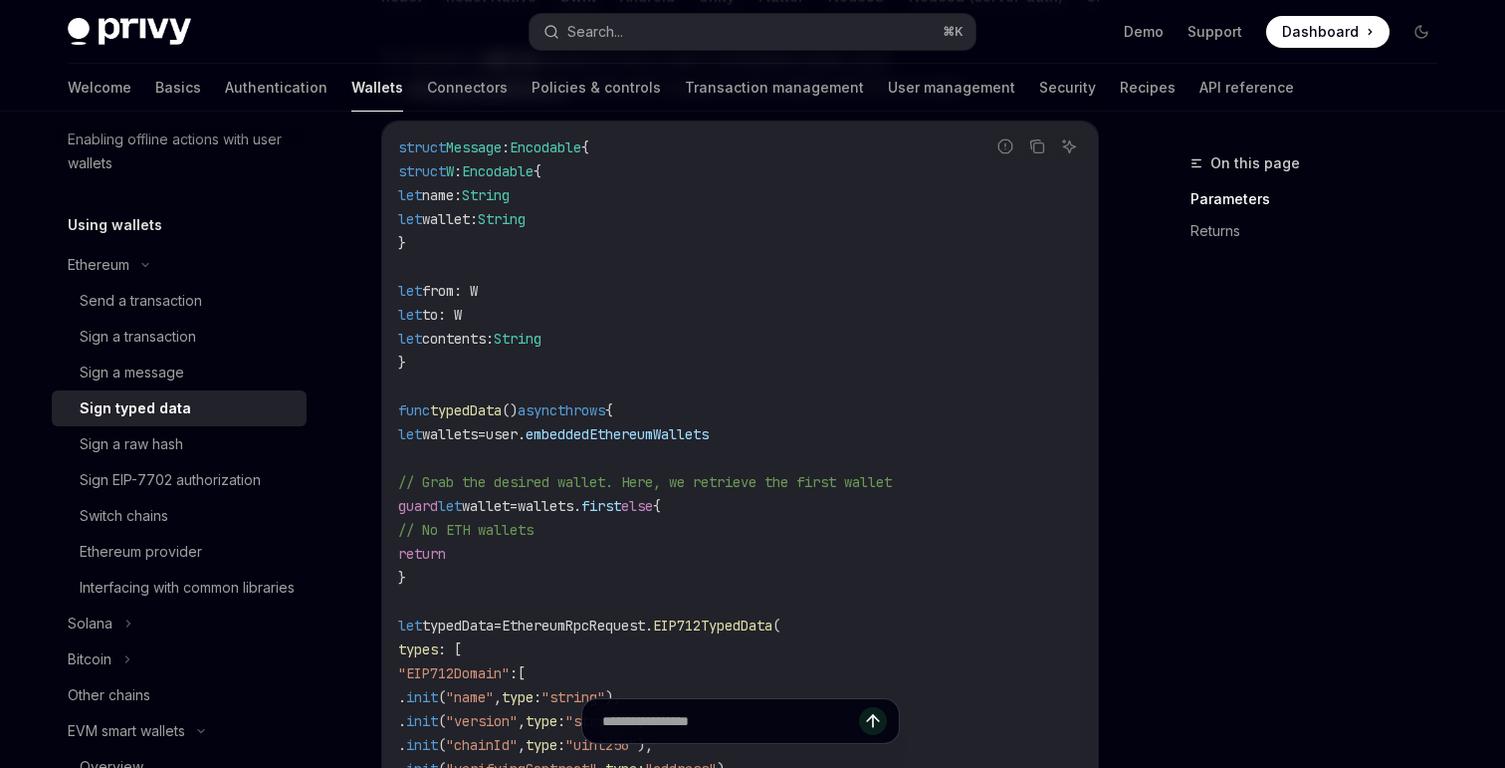
scroll to position [247, 0]
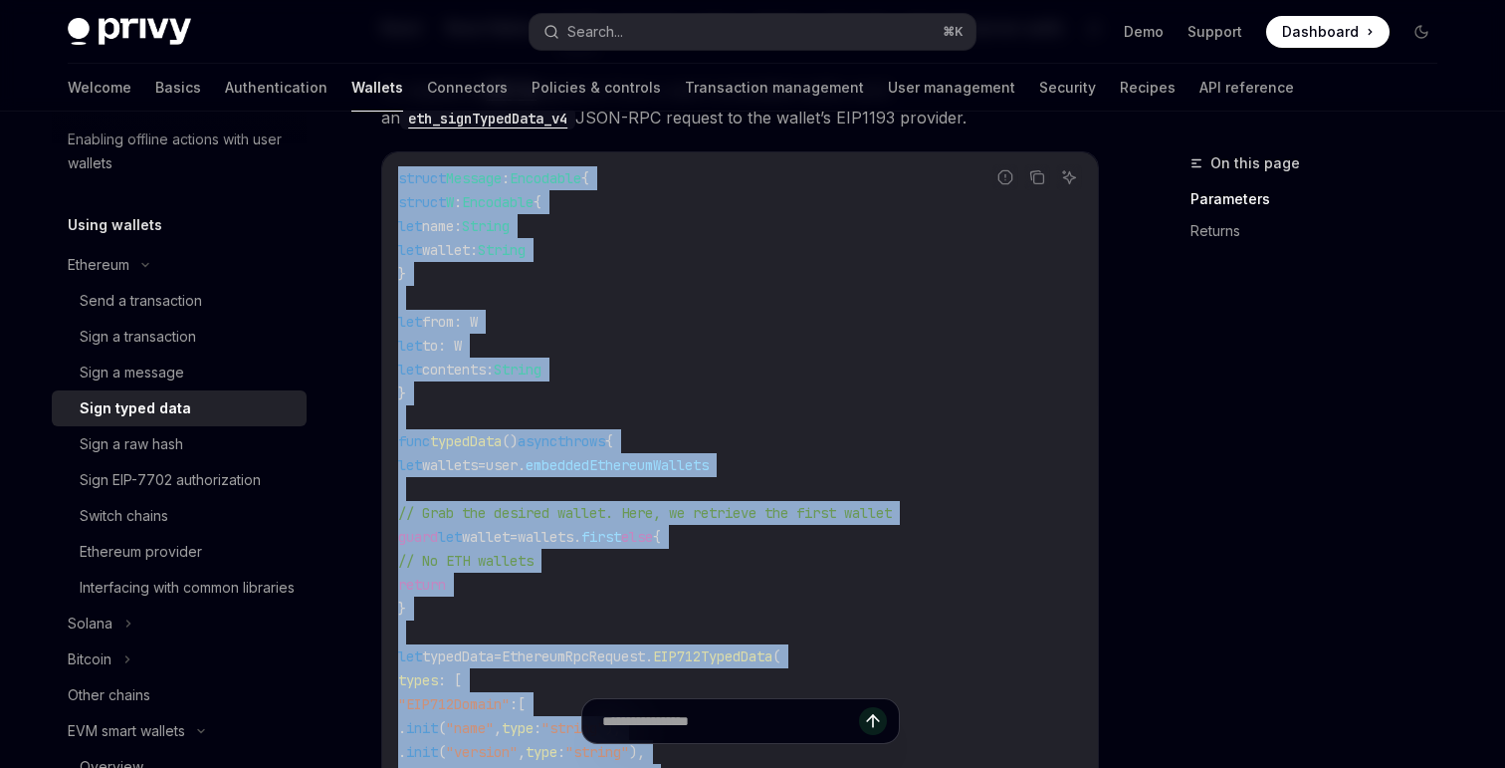
click at [399, 177] on span "struct" at bounding box center [422, 178] width 48 height 18
copy code "struct Message : Encodable { struct W : Encodable { let name: String let wallet…"
